Goal: Check status: Check status

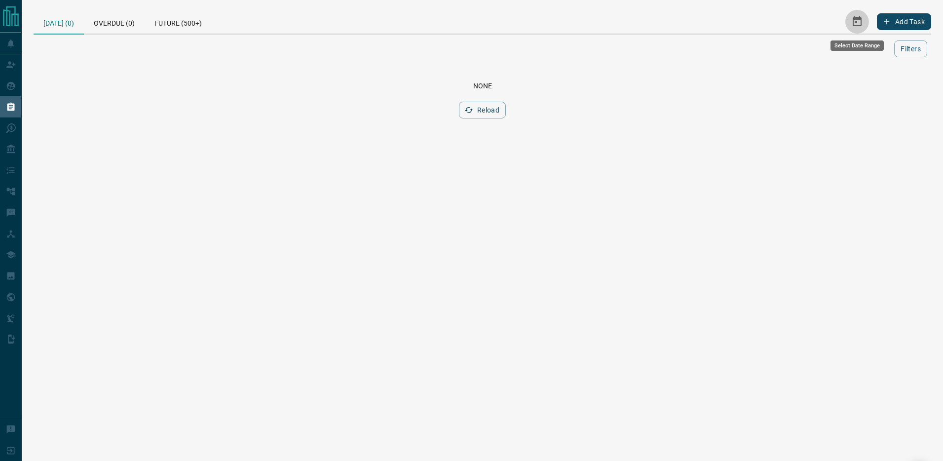
click at [863, 24] on button "Select Date Range" at bounding box center [857, 22] width 24 height 24
click at [734, 123] on button "13" at bounding box center [734, 120] width 25 height 18
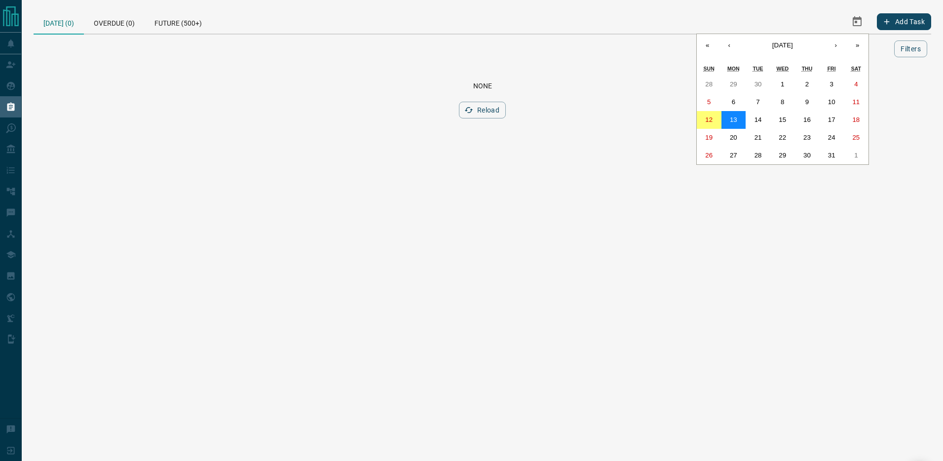
click at [734, 123] on button "13" at bounding box center [734, 120] width 25 height 18
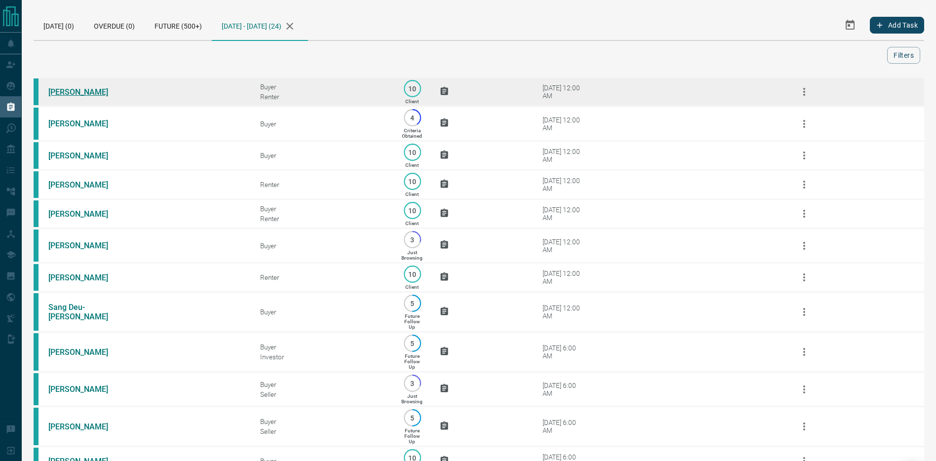
click at [61, 89] on link "[PERSON_NAME]" at bounding box center [85, 91] width 74 height 9
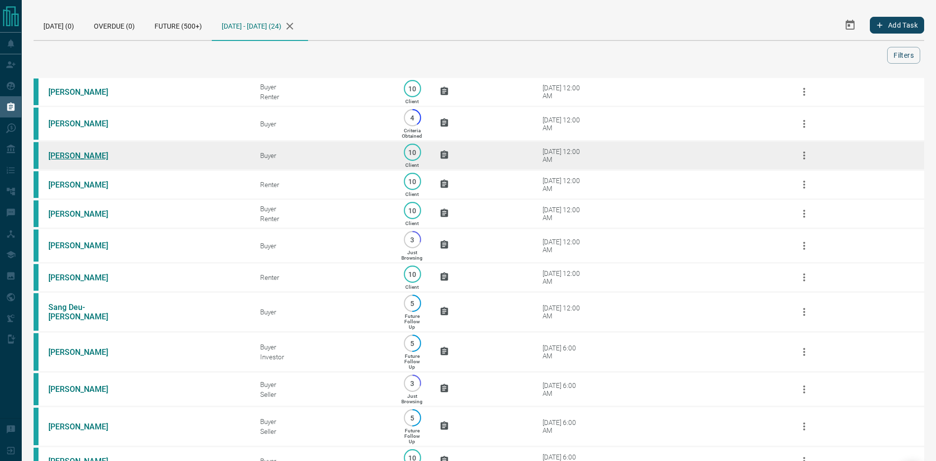
click at [67, 153] on link "[PERSON_NAME]" at bounding box center [85, 155] width 74 height 9
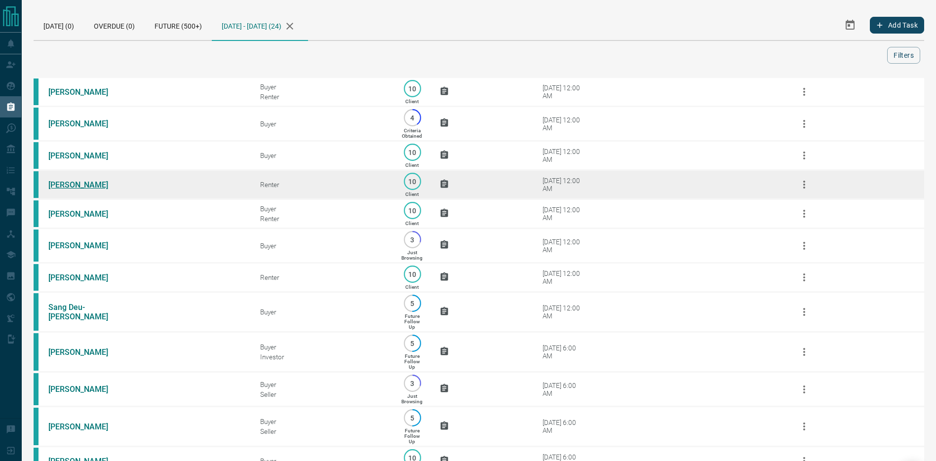
click at [73, 183] on link "[PERSON_NAME]" at bounding box center [85, 184] width 74 height 9
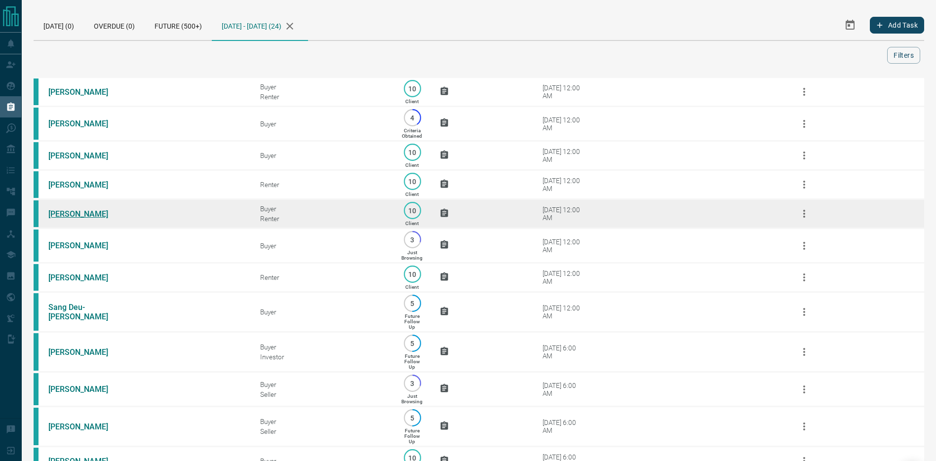
click at [71, 214] on link "[PERSON_NAME]" at bounding box center [85, 213] width 74 height 9
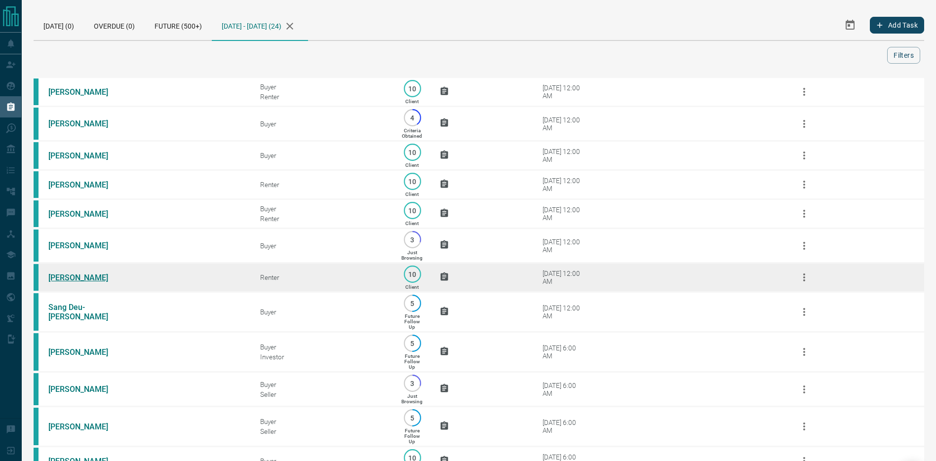
click at [71, 273] on link "[PERSON_NAME]" at bounding box center [85, 277] width 74 height 9
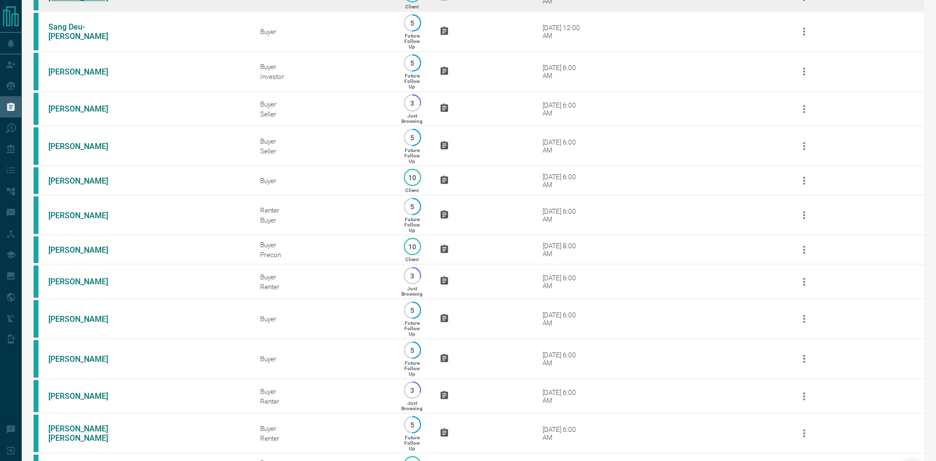
scroll to position [305, 0]
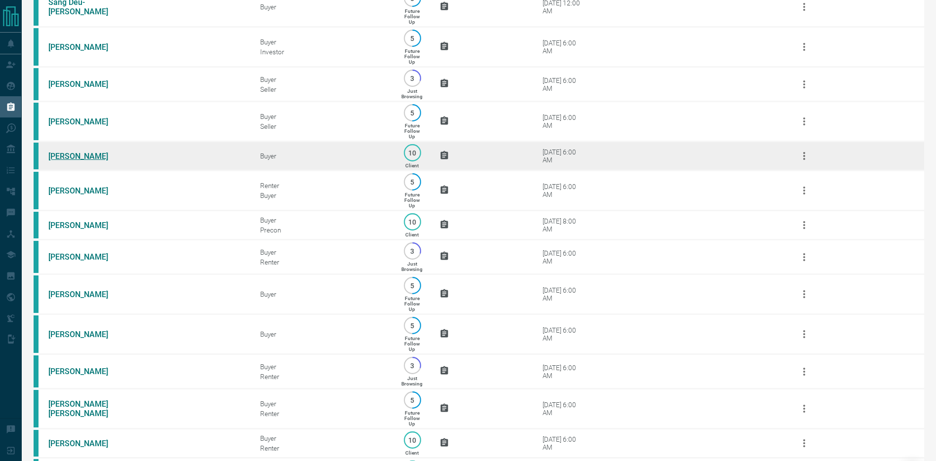
click at [69, 153] on link "[PERSON_NAME]" at bounding box center [85, 156] width 74 height 9
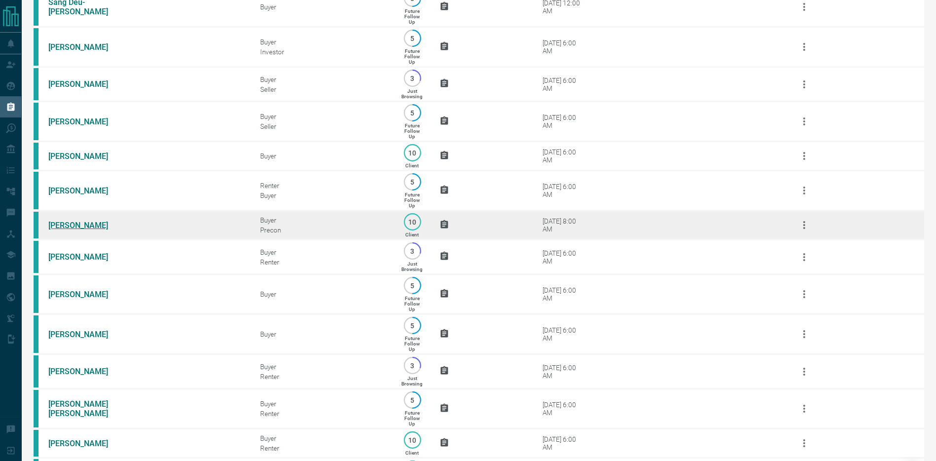
click at [71, 223] on link "[PERSON_NAME]" at bounding box center [85, 225] width 74 height 9
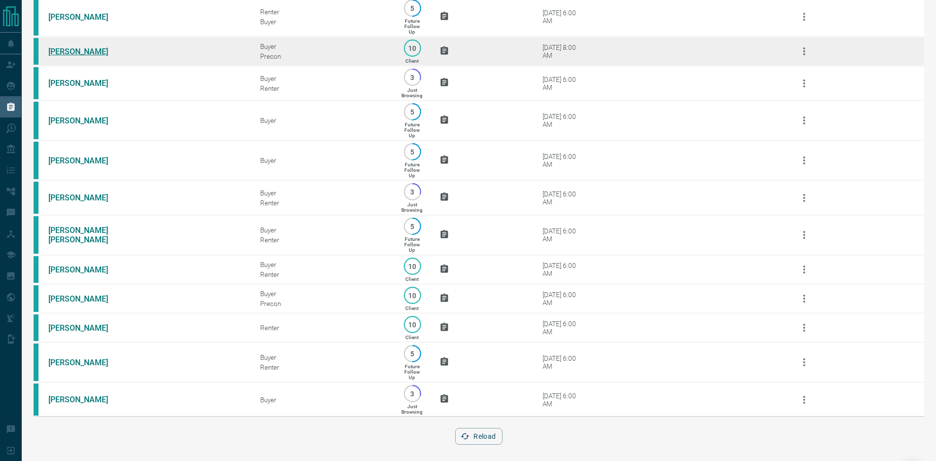
scroll to position [484, 0]
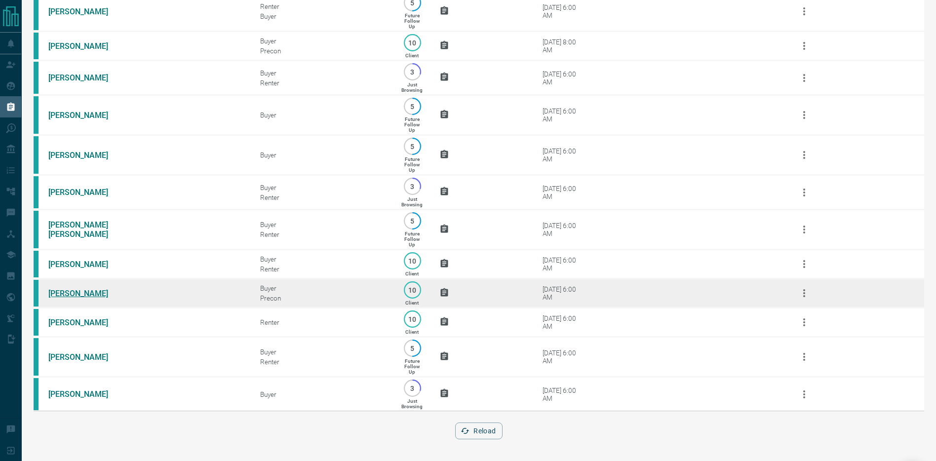
click at [67, 294] on link "[PERSON_NAME]" at bounding box center [85, 293] width 74 height 9
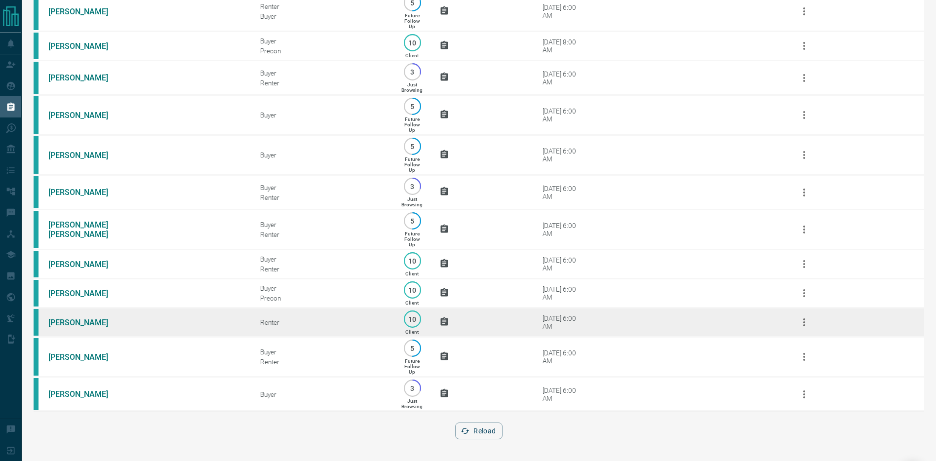
click at [69, 323] on link "[PERSON_NAME]" at bounding box center [85, 322] width 74 height 9
